Goal: Task Accomplishment & Management: Use online tool/utility

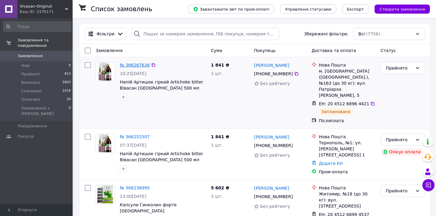
click at [132, 66] on link "№ 366267636" at bounding box center [135, 65] width 30 height 5
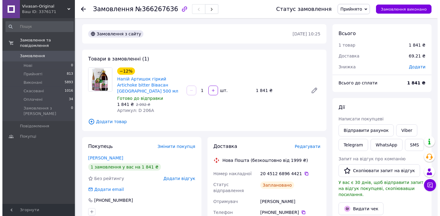
scroll to position [67, 0]
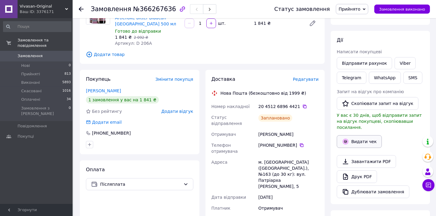
click at [355, 135] on button "Видати чек" at bounding box center [358, 141] width 45 height 13
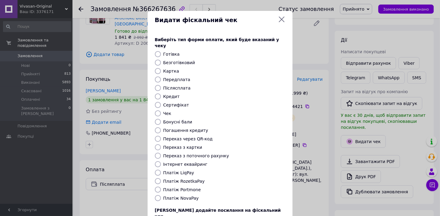
click at [172, 60] on label "Безготівковий" at bounding box center [180, 62] width 32 height 5
click at [161, 60] on input "Безготівковий" at bounding box center [158, 63] width 6 height 6
radio input "true"
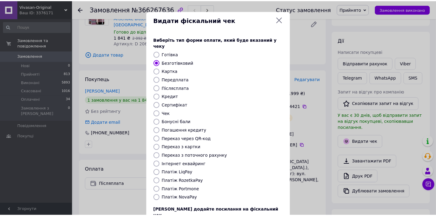
scroll to position [44, 0]
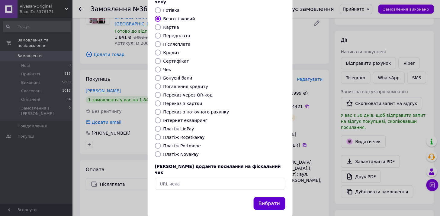
click at [264, 197] on button "Вибрати" at bounding box center [270, 203] width 32 height 13
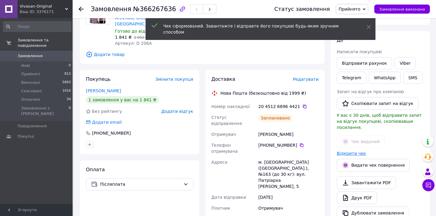
click at [354, 151] on link "Відкрити чек" at bounding box center [350, 153] width 29 height 5
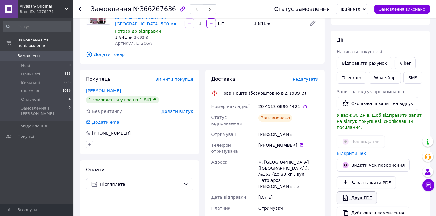
click at [355, 196] on link "Друк PDF" at bounding box center [356, 197] width 40 height 13
click at [79, 5] on div at bounding box center [85, 9] width 12 height 18
click at [79, 7] on icon at bounding box center [81, 9] width 5 height 5
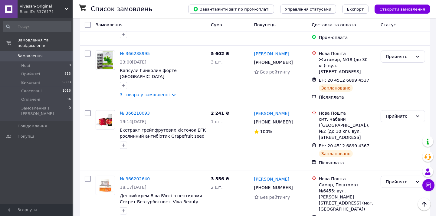
scroll to position [101, 0]
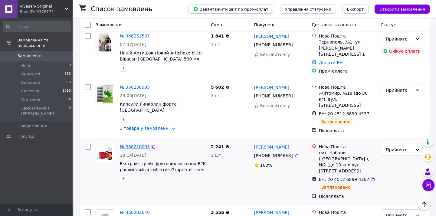
click at [133, 144] on link "№ 366210093" at bounding box center [135, 146] width 30 height 5
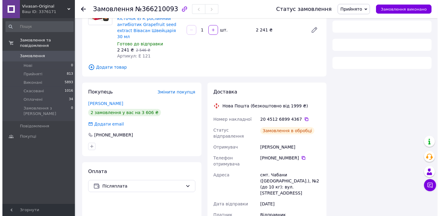
scroll to position [101, 0]
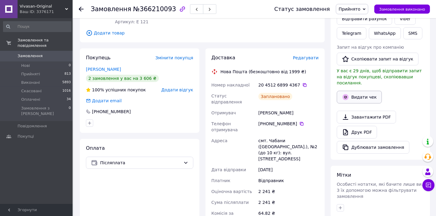
click at [349, 91] on button "Видати чек" at bounding box center [358, 97] width 45 height 13
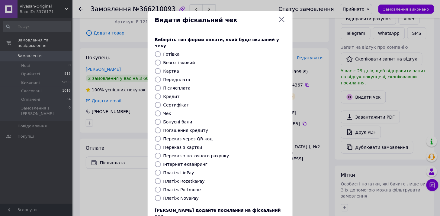
click at [168, 60] on label "Безготівковий" at bounding box center [180, 62] width 32 height 5
click at [161, 60] on input "Безготівковий" at bounding box center [158, 63] width 6 height 6
radio input "true"
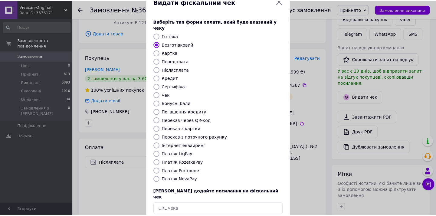
scroll to position [44, 0]
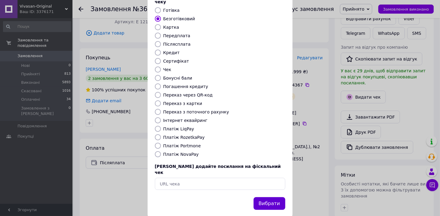
click at [267, 197] on button "Вибрати" at bounding box center [270, 203] width 32 height 13
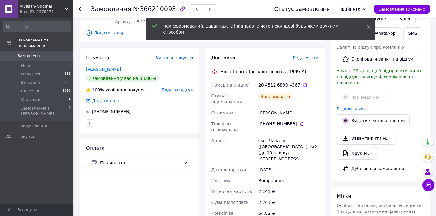
click at [351, 106] on link "Відкрити чек" at bounding box center [350, 108] width 29 height 5
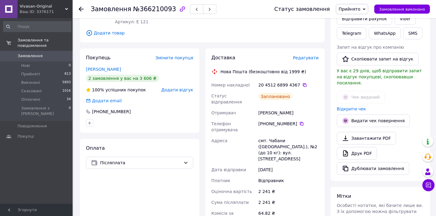
click at [362, 156] on div "Завантажити PDF   Друк PDF   Дублювати замовлення" at bounding box center [379, 153] width 87 height 43
click at [362, 153] on link "Друк PDF" at bounding box center [356, 153] width 40 height 13
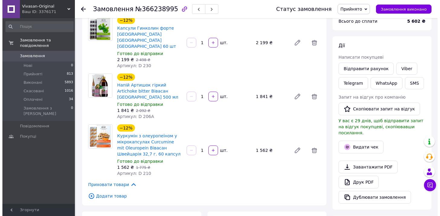
scroll to position [67, 0]
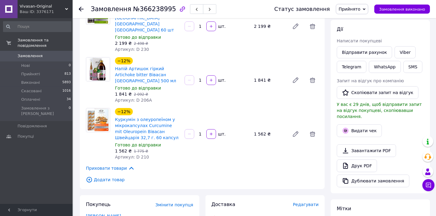
click at [352, 131] on div "Видати чек" at bounding box center [379, 130] width 89 height 15
click at [352, 129] on button "Видати чек" at bounding box center [358, 130] width 45 height 13
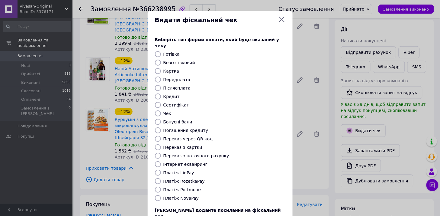
click at [175, 60] on label "Безготівковий" at bounding box center [180, 62] width 32 height 5
click at [161, 60] on input "Безготівковий" at bounding box center [158, 63] width 6 height 6
radio input "true"
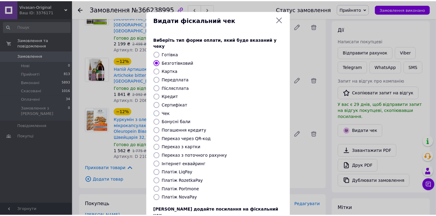
scroll to position [44, 0]
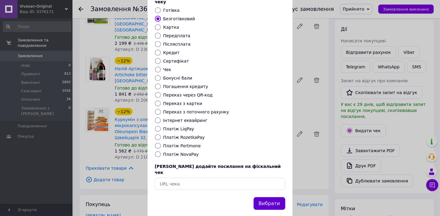
click at [264, 197] on button "Вибрати" at bounding box center [270, 203] width 32 height 13
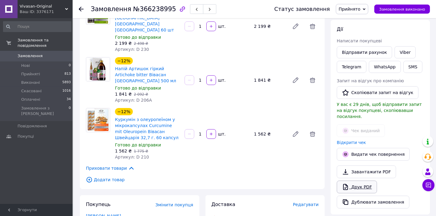
click at [360, 180] on link "Друк PDF" at bounding box center [356, 186] width 40 height 13
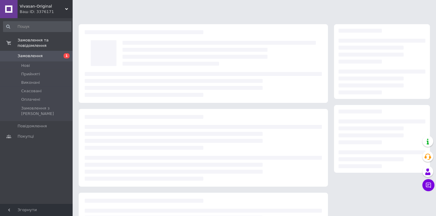
scroll to position [60, 0]
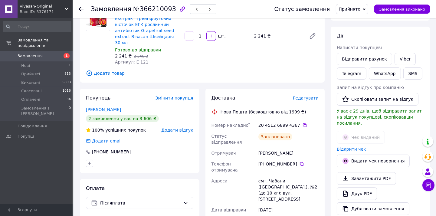
click at [82, 10] on icon at bounding box center [81, 9] width 5 height 5
